Goal: Use online tool/utility: Utilize a website feature to perform a specific function

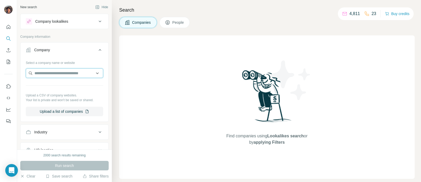
click at [47, 73] on input "text" at bounding box center [64, 72] width 77 height 9
paste input "**********"
type input "**********"
click at [52, 81] on div "Boxraw [DOMAIN_NAME]" at bounding box center [62, 87] width 70 height 14
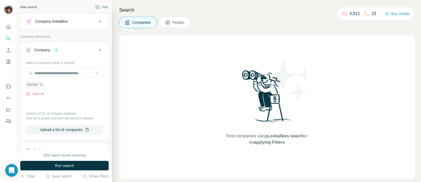
click at [75, 156] on div "2000 search results remaining" at bounding box center [64, 155] width 42 height 5
click at [76, 162] on button "Run search" at bounding box center [64, 164] width 89 height 9
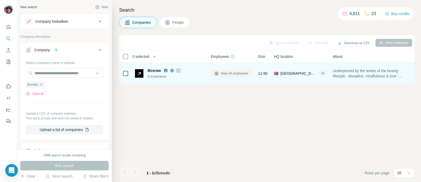
click at [219, 74] on button "View 40 employees" at bounding box center [231, 73] width 41 height 8
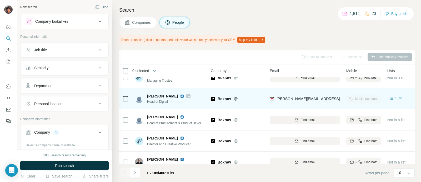
scroll to position [127, 0]
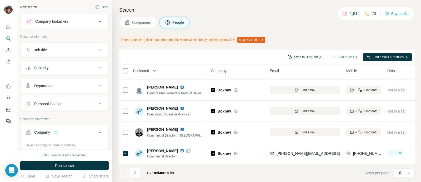
click at [309, 54] on button "Sync to HubSpot (1)" at bounding box center [306, 57] width 42 height 8
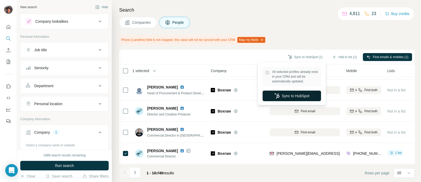
click at [298, 95] on button "Sync to HubSpot" at bounding box center [292, 95] width 58 height 11
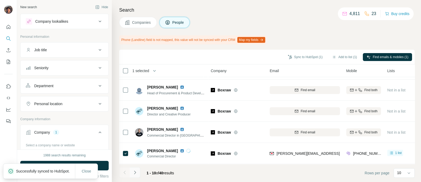
click at [133, 168] on button "Navigate to next page" at bounding box center [135, 172] width 11 height 11
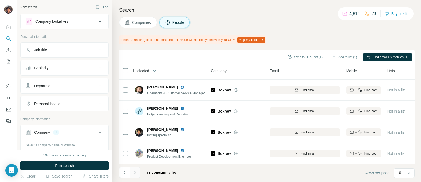
click at [136, 172] on icon "Navigate to next page" at bounding box center [135, 171] width 5 height 5
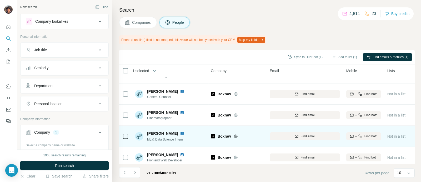
scroll to position [66, 0]
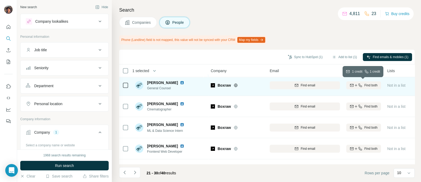
click at [367, 87] on span "Find both" at bounding box center [371, 85] width 13 height 5
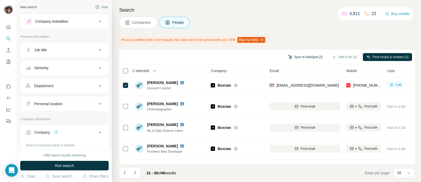
click at [304, 59] on button "Sync to HubSpot (2)" at bounding box center [306, 57] width 42 height 8
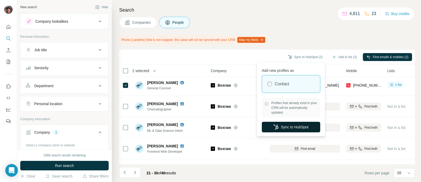
click at [281, 128] on button "Sync to HubSpot" at bounding box center [291, 126] width 58 height 11
